Goal: Task Accomplishment & Management: Use online tool/utility

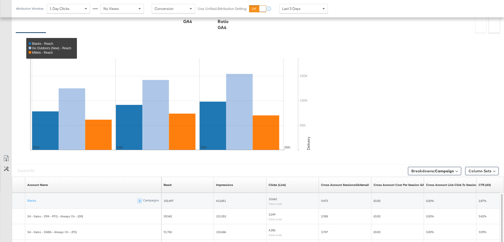
scroll to position [244, 0]
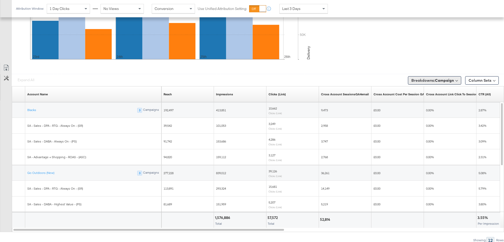
click at [454, 80] on button "Breakdowns: Campaign" at bounding box center [434, 80] width 53 height 8
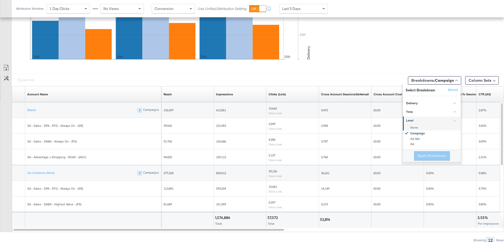
click at [416, 125] on div "None" at bounding box center [431, 127] width 57 height 5
click at [427, 154] on button "Apply Breakdown" at bounding box center [432, 155] width 36 height 9
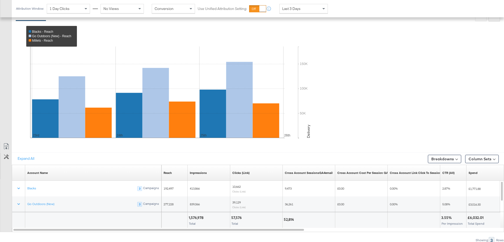
scroll to position [181, 0]
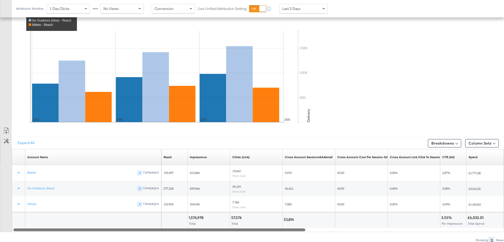
click at [390, 229] on div at bounding box center [258, 230] width 492 height 4
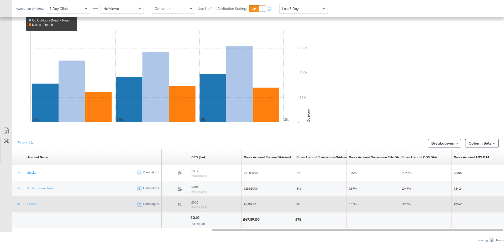
click at [406, 204] on span "19.26%" at bounding box center [405, 205] width 9 height 4
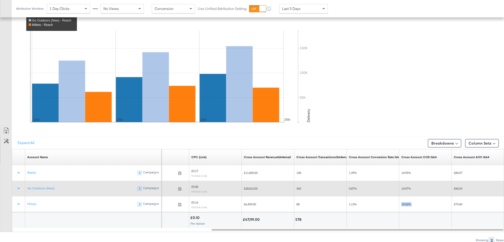
click at [406, 187] on span "10.47%" at bounding box center [405, 189] width 9 height 4
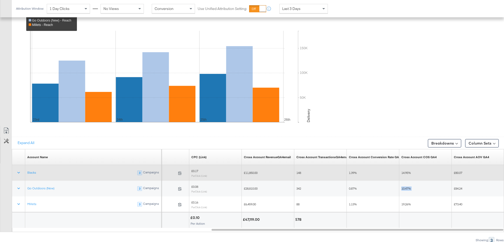
click at [406, 172] on span "14.95%" at bounding box center [405, 173] width 9 height 4
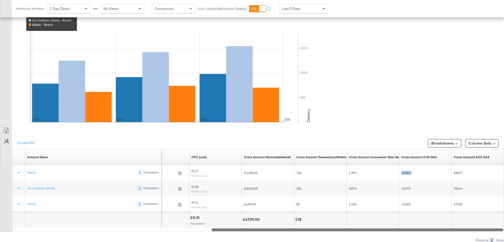
click at [46, 228] on div at bounding box center [258, 230] width 492 height 4
